Goal: Transaction & Acquisition: Purchase product/service

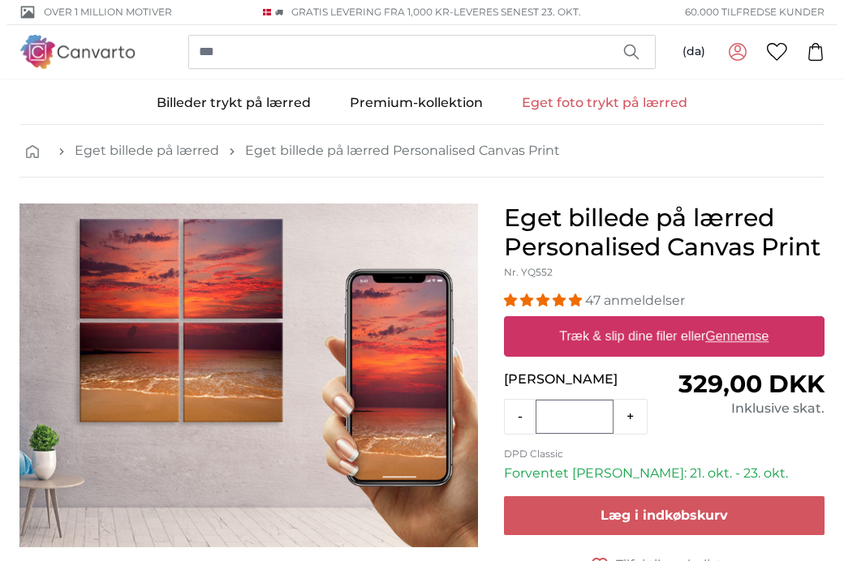
click at [684, 337] on label "Træk & slip dine filer eller Gennemse" at bounding box center [664, 337] width 222 height 32
click at [684, 321] on input "Træk & slip dine filer eller Gennemse" at bounding box center [664, 318] width 321 height 5
type input "**********"
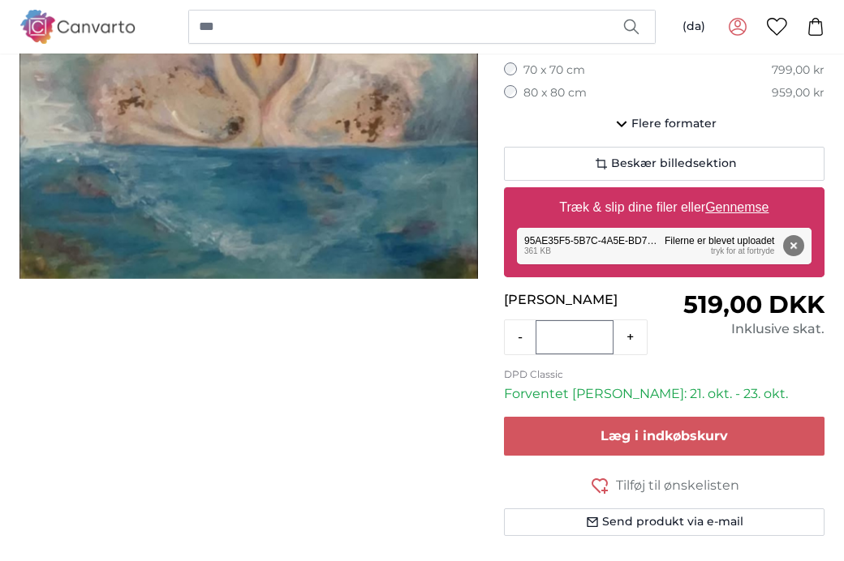
scroll to position [372, 0]
click at [715, 161] on span "Beskær billedsektion" at bounding box center [674, 164] width 126 height 16
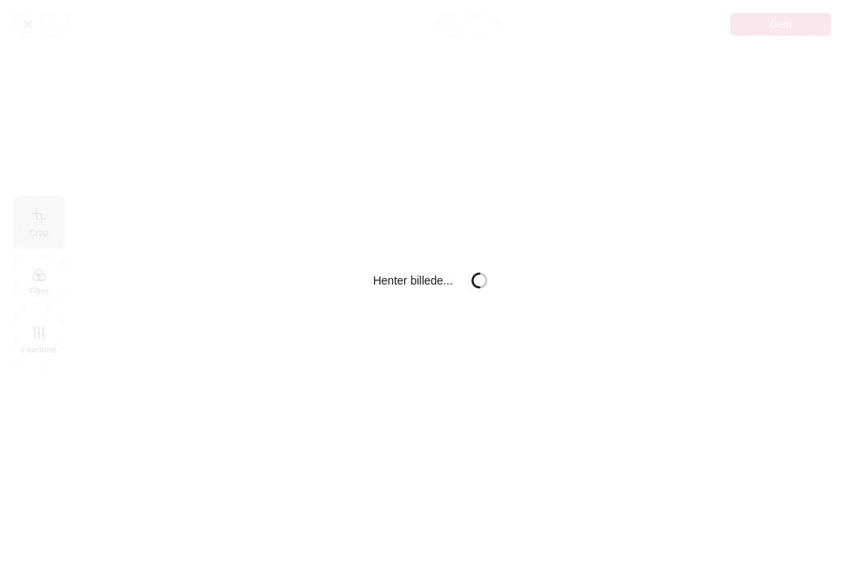
scroll to position [0, 0]
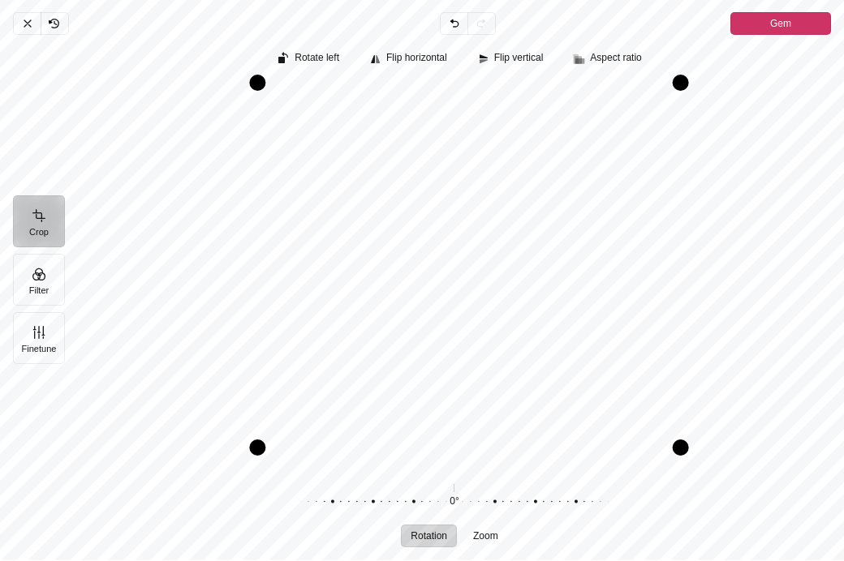
click at [39, 261] on button "Filter" at bounding box center [39, 281] width 52 height 52
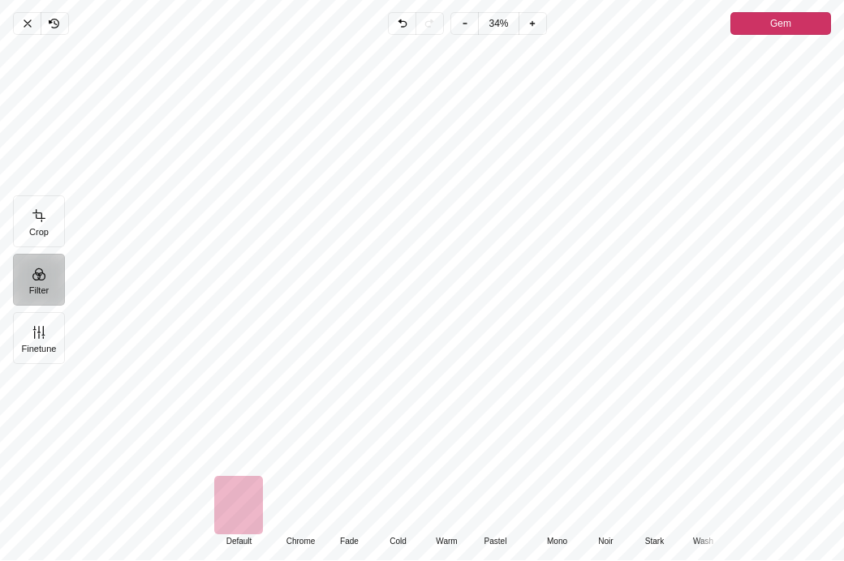
click at [299, 480] on div "Pintura" at bounding box center [300, 506] width 49 height 58
click at [345, 493] on div "Pintura" at bounding box center [349, 506] width 49 height 58
click at [393, 494] on div "Pintura" at bounding box center [397, 506] width 49 height 58
click at [442, 506] on div "Pintura" at bounding box center [446, 506] width 49 height 58
click at [497, 500] on div "Pintura" at bounding box center [495, 506] width 49 height 58
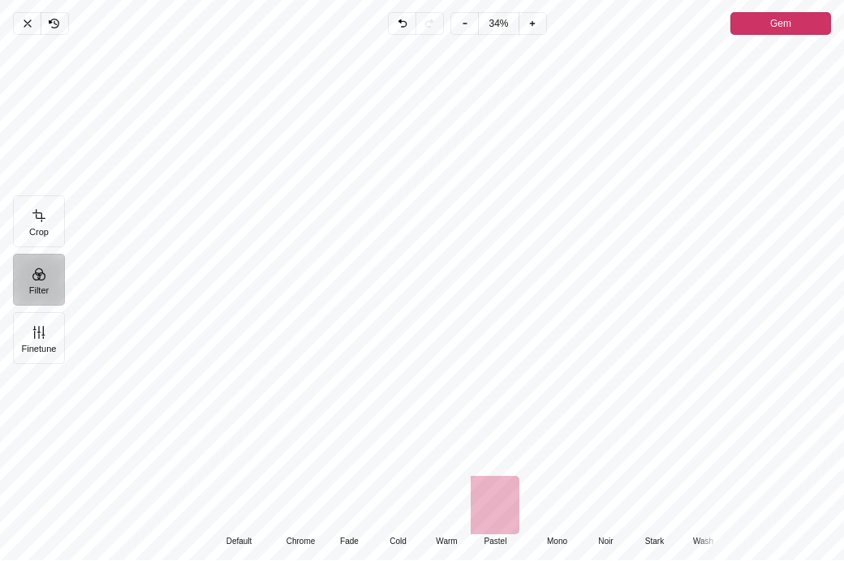
click at [389, 490] on div "Pintura" at bounding box center [397, 506] width 49 height 58
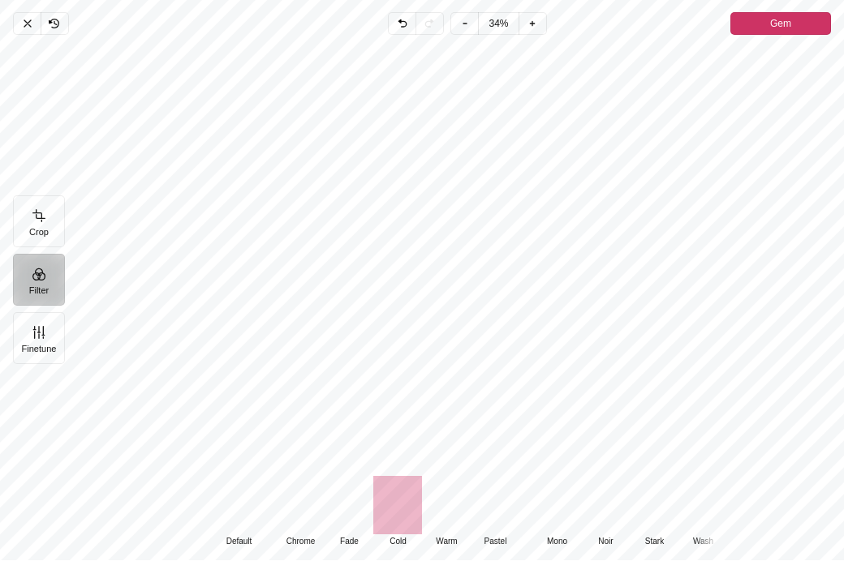
click at [455, 488] on div "Pintura" at bounding box center [446, 506] width 49 height 58
click at [241, 477] on div "Pintura" at bounding box center [238, 506] width 49 height 58
click at [308, 484] on div "Pintura" at bounding box center [300, 506] width 49 height 58
click at [778, 19] on span "Gem" at bounding box center [780, 24] width 21 height 19
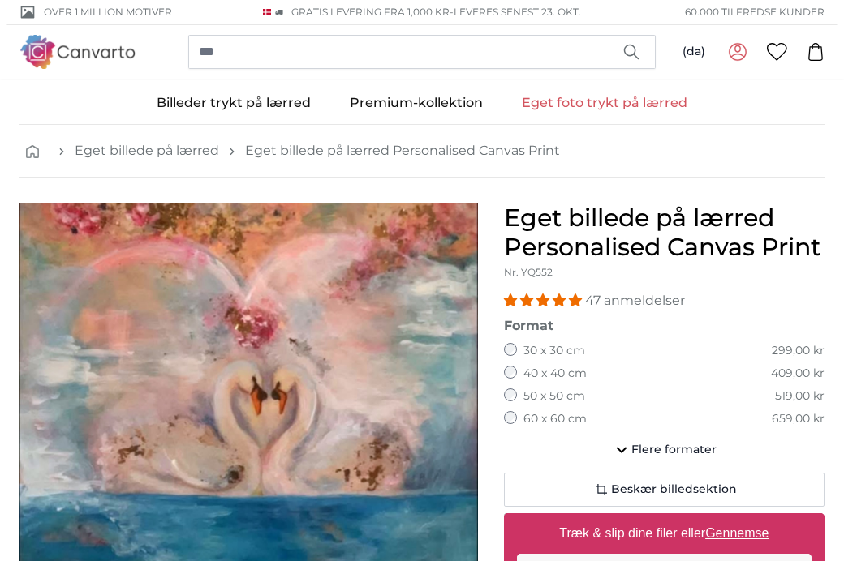
click at [777, 46] on icon at bounding box center [777, 52] width 20 height 18
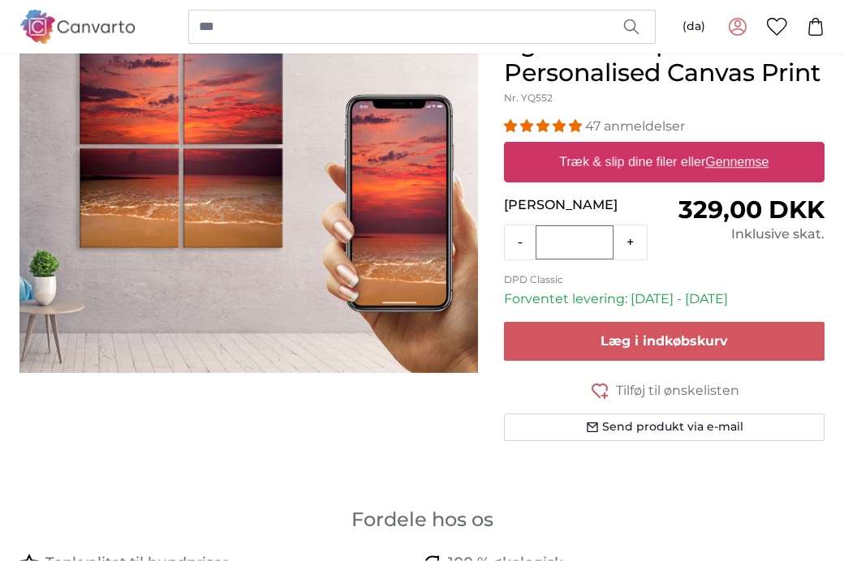
scroll to position [174, 0]
click at [738, 161] on u "Gennemse" at bounding box center [736, 162] width 63 height 14
click at [738, 147] on input "Træk & slip dine filer eller Gennemse" at bounding box center [664, 144] width 321 height 5
type input "**********"
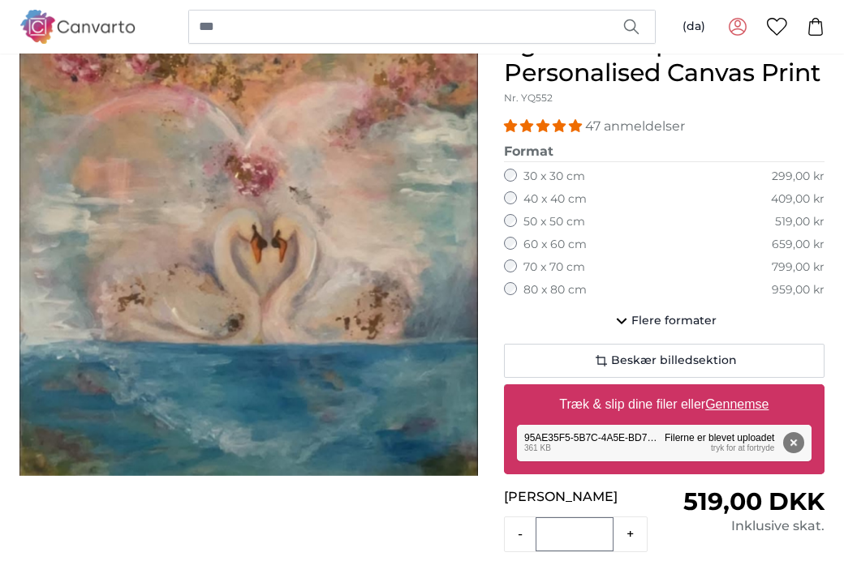
click at [678, 355] on span "Beskær billedsektion" at bounding box center [674, 361] width 126 height 16
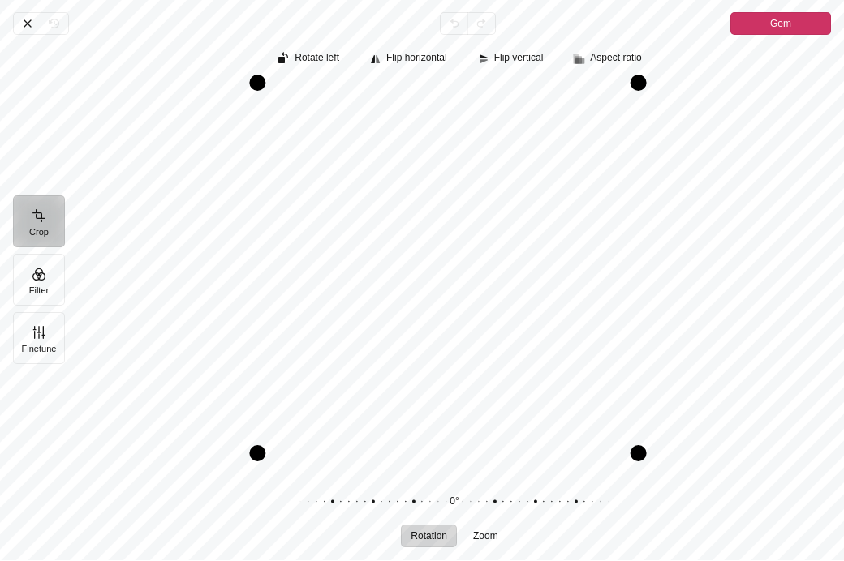
click at [41, 272] on button "Filter" at bounding box center [39, 281] width 52 height 52
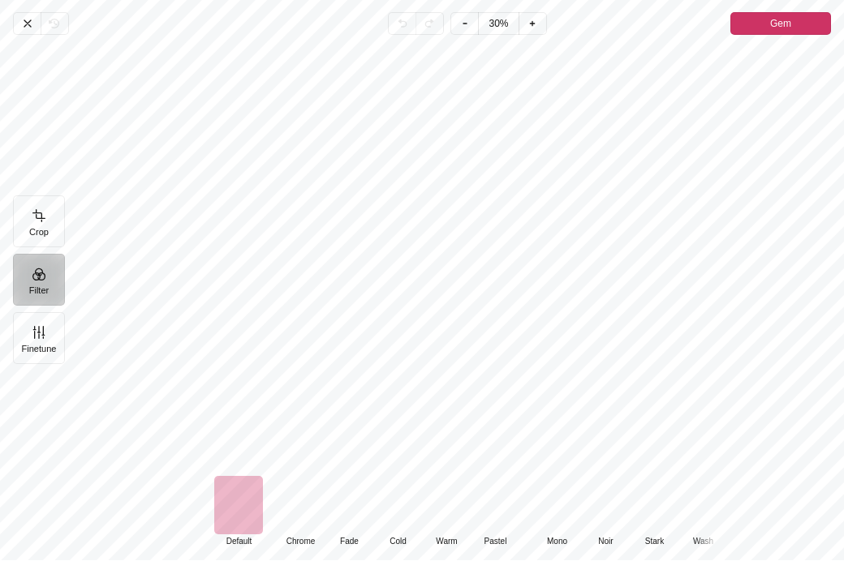
click at [449, 493] on div "Pintura" at bounding box center [446, 506] width 49 height 58
click at [227, 488] on div "Pintura" at bounding box center [238, 506] width 49 height 58
click at [455, 486] on div "Pintura" at bounding box center [446, 506] width 49 height 58
click at [783, 24] on span "Gem" at bounding box center [780, 24] width 21 height 19
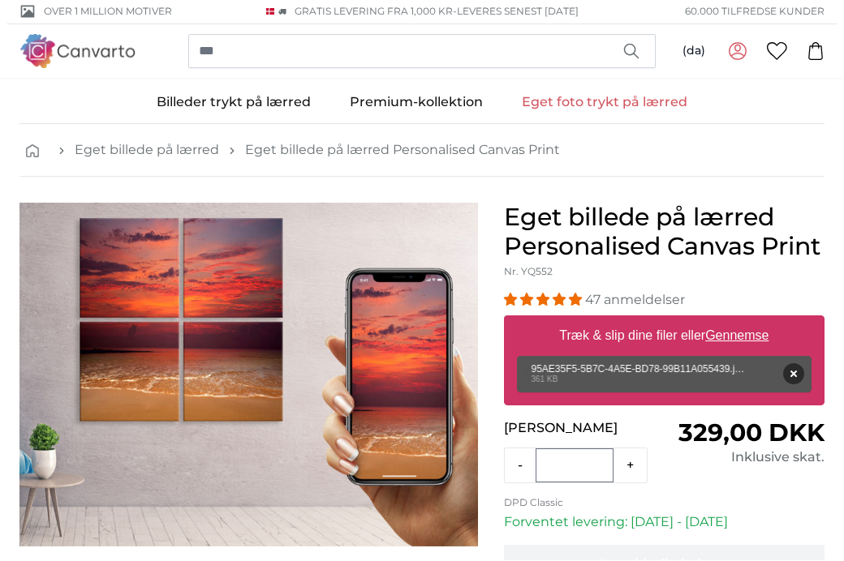
scroll to position [174, 0]
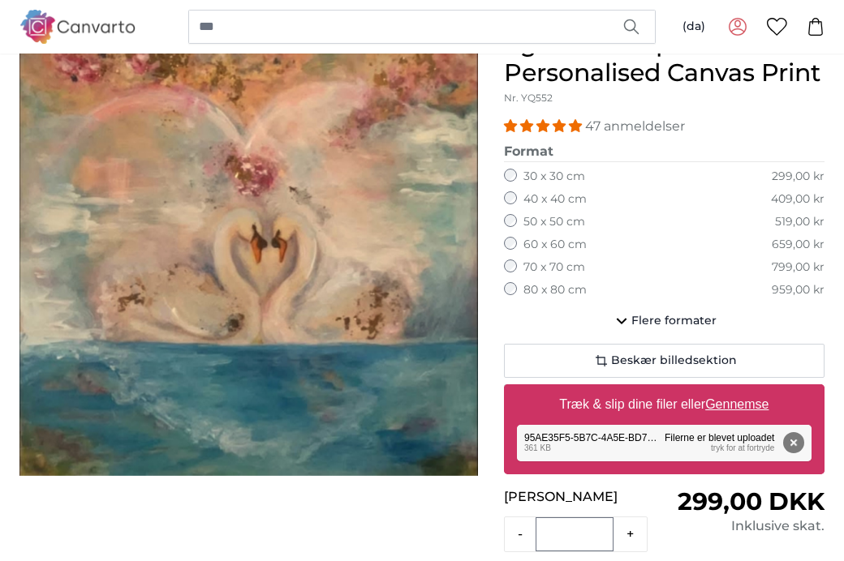
click at [573, 218] on label "50 x 50 cm" at bounding box center [554, 222] width 62 height 16
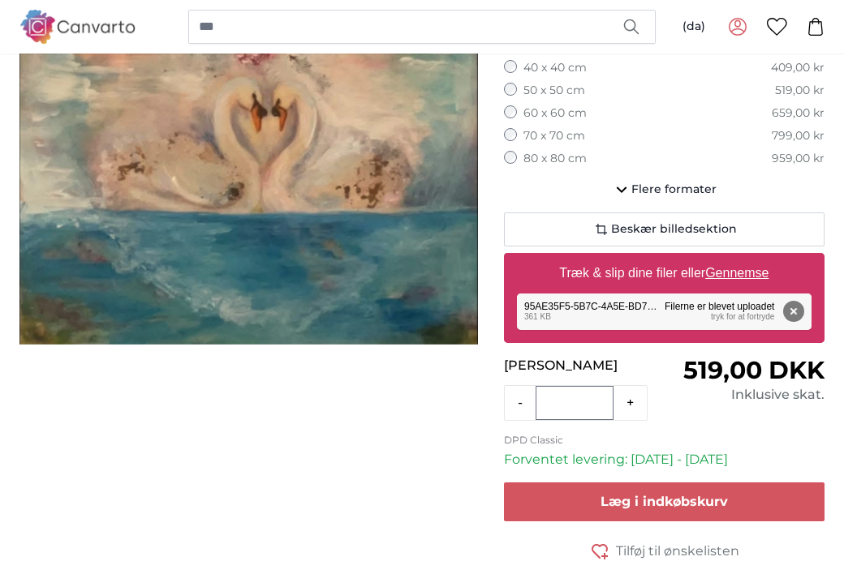
scroll to position [311, 0]
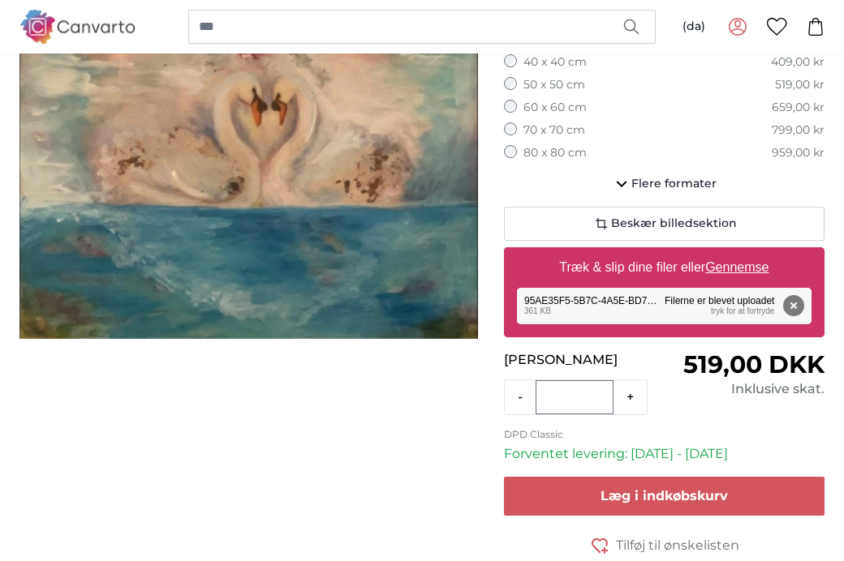
click at [666, 494] on span "Læg i indkøbskurv" at bounding box center [663, 496] width 127 height 15
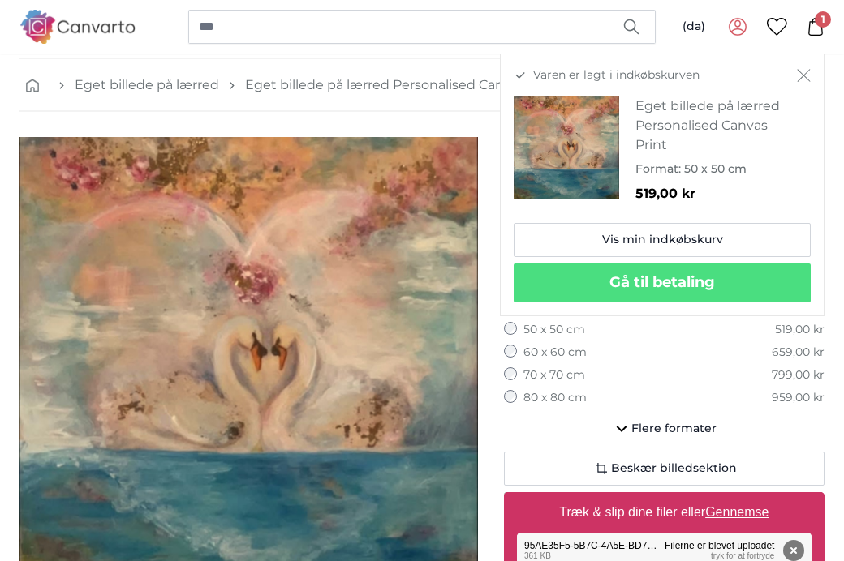
scroll to position [67, 0]
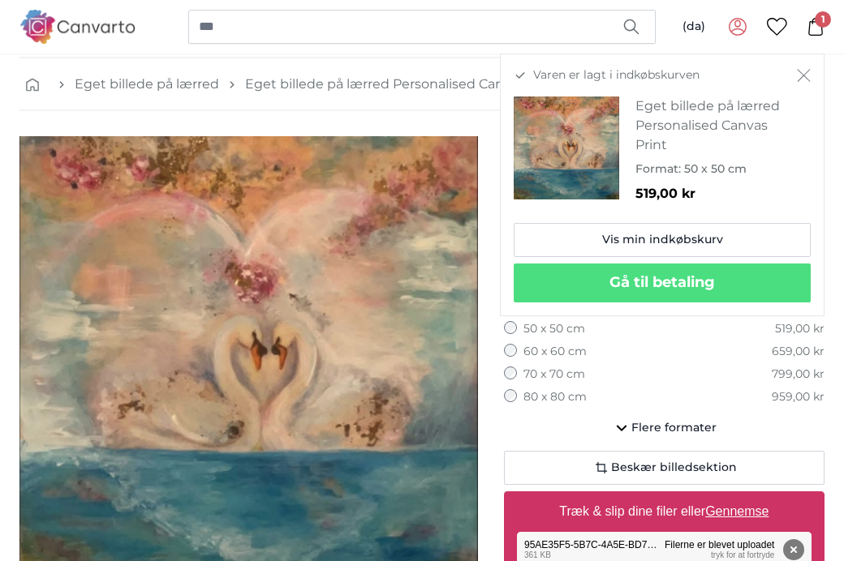
click at [820, 22] on span "1" at bounding box center [823, 19] width 16 height 16
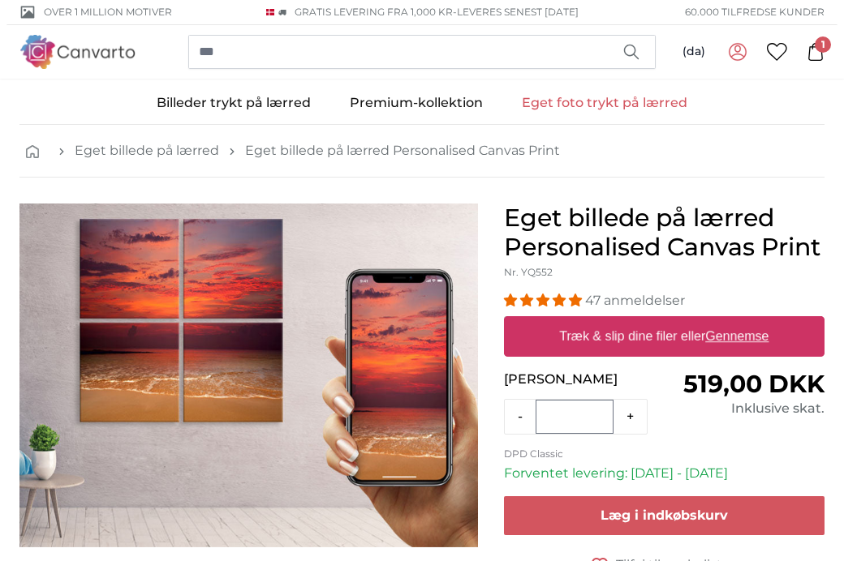
click at [737, 45] on icon at bounding box center [737, 51] width 19 height 19
